Goal: Transaction & Acquisition: Purchase product/service

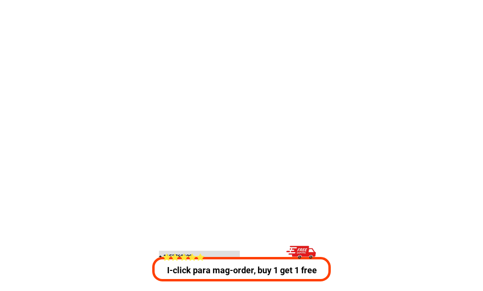
scroll to position [18672, 0]
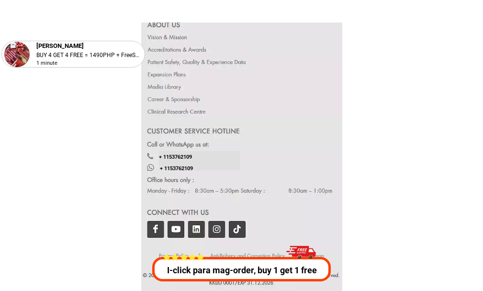
click at [156, 230] on div at bounding box center [241, 183] width 201 height 132
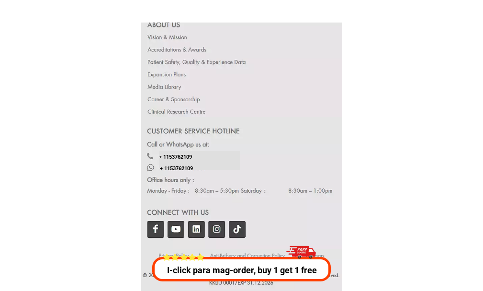
click at [156, 230] on div at bounding box center [241, 183] width 201 height 132
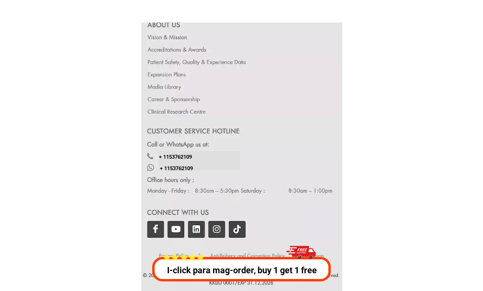
click at [156, 230] on div at bounding box center [241, 183] width 201 height 132
click at [155, 230] on div at bounding box center [241, 183] width 201 height 132
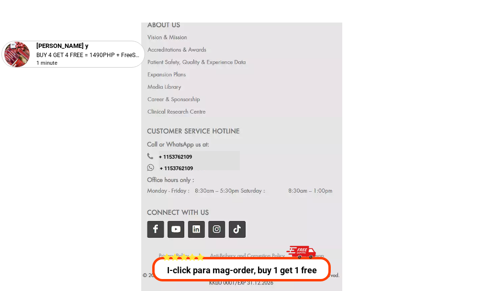
click at [155, 230] on div at bounding box center [241, 183] width 201 height 132
